Goal: Check status: Check status

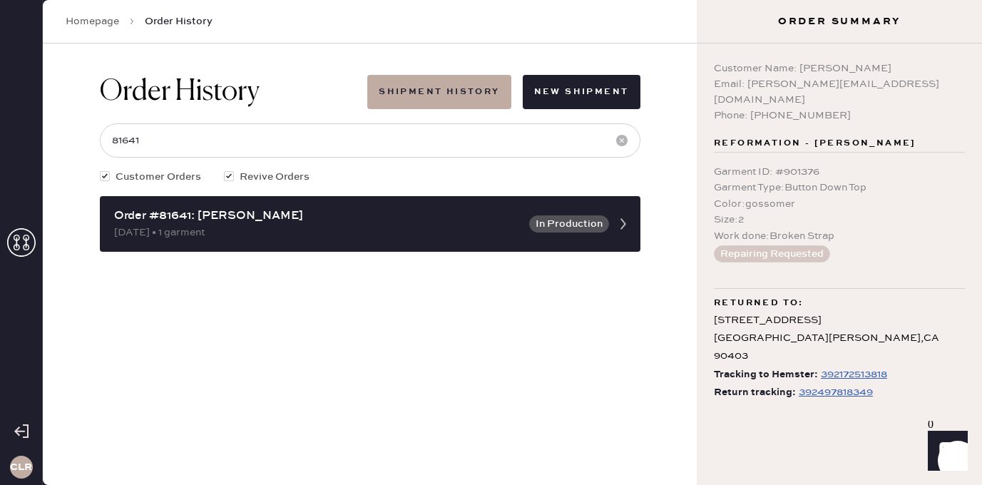
click at [23, 241] on icon at bounding box center [21, 242] width 29 height 29
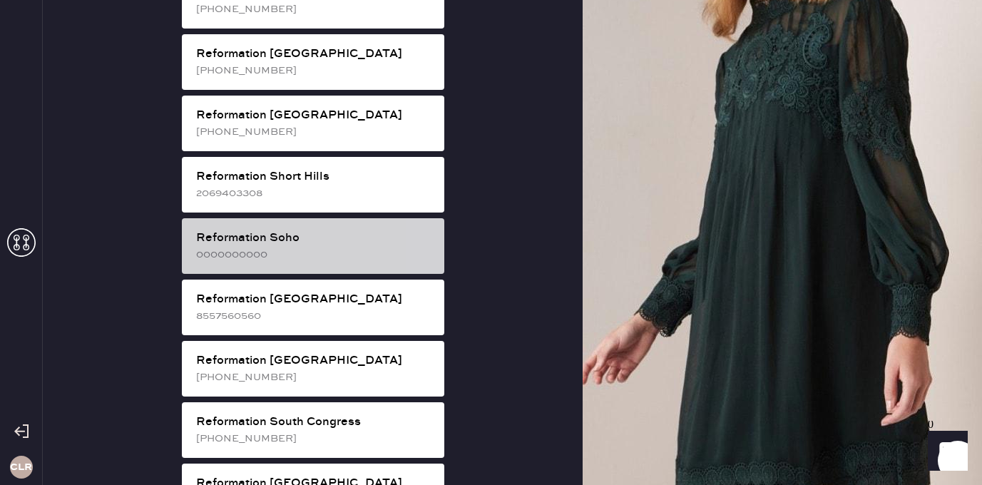
click at [339, 230] on div "Reformation Soho" at bounding box center [314, 238] width 237 height 17
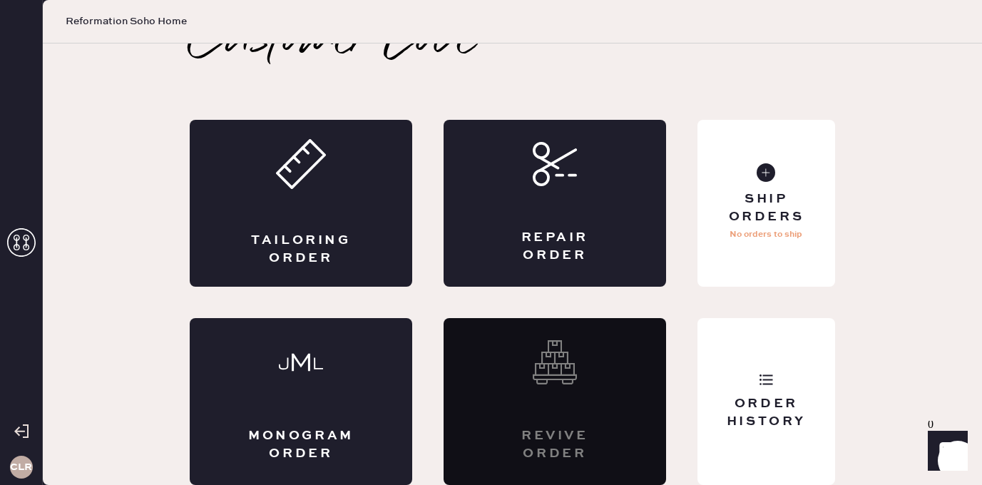
scroll to position [32, 0]
click at [823, 379] on div "Order History" at bounding box center [766, 401] width 138 height 167
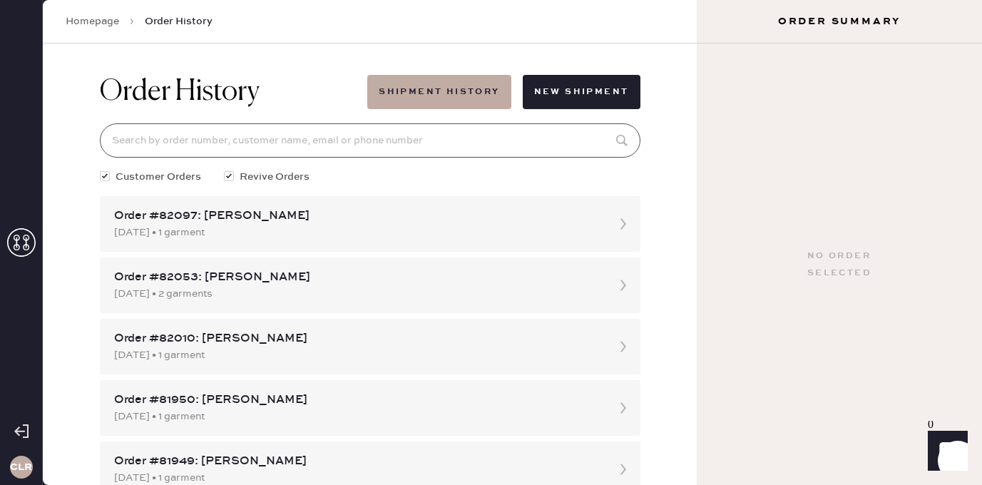
click at [354, 140] on input at bounding box center [370, 140] width 540 height 34
paste input "81999"
type input "81999"
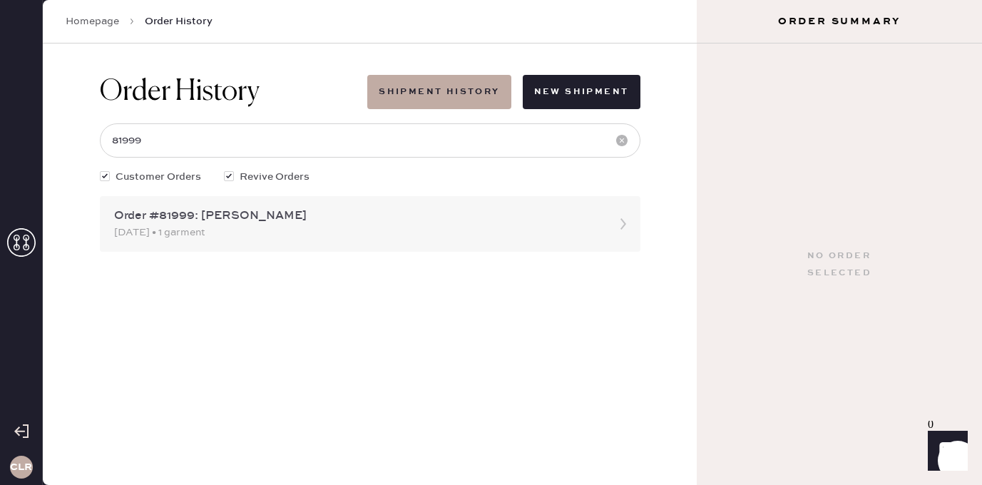
click at [210, 226] on div "[DATE] • 1 garment" at bounding box center [357, 233] width 486 height 16
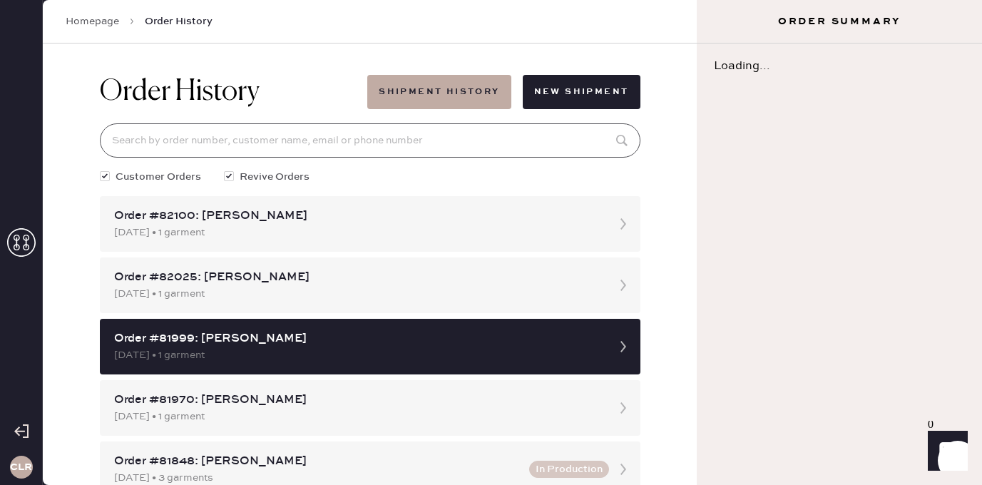
click at [247, 129] on input at bounding box center [370, 140] width 540 height 34
paste input "81999"
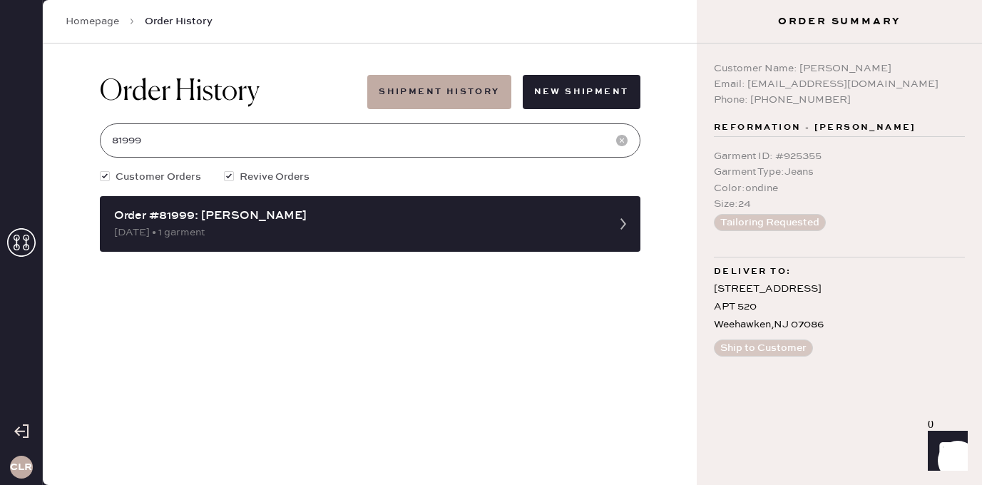
type input "81999"
